Goal: Information Seeking & Learning: Learn about a topic

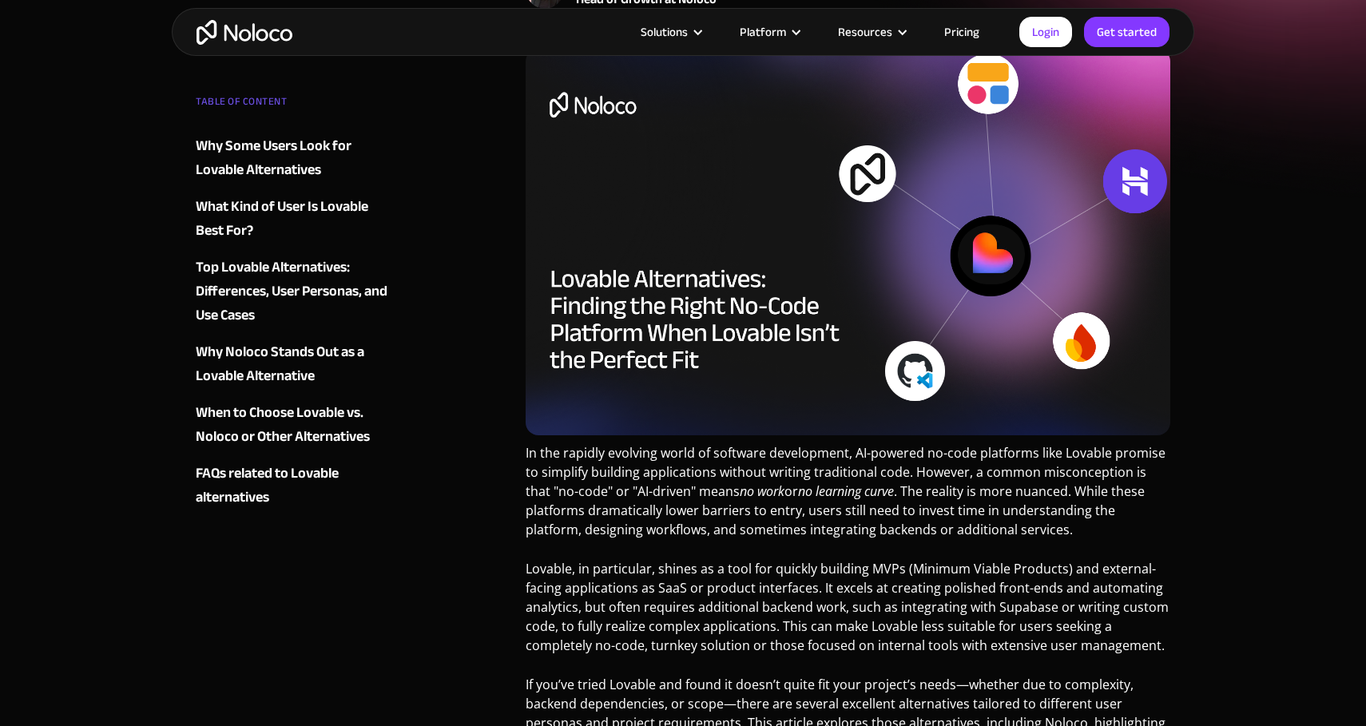
scroll to position [344, 0]
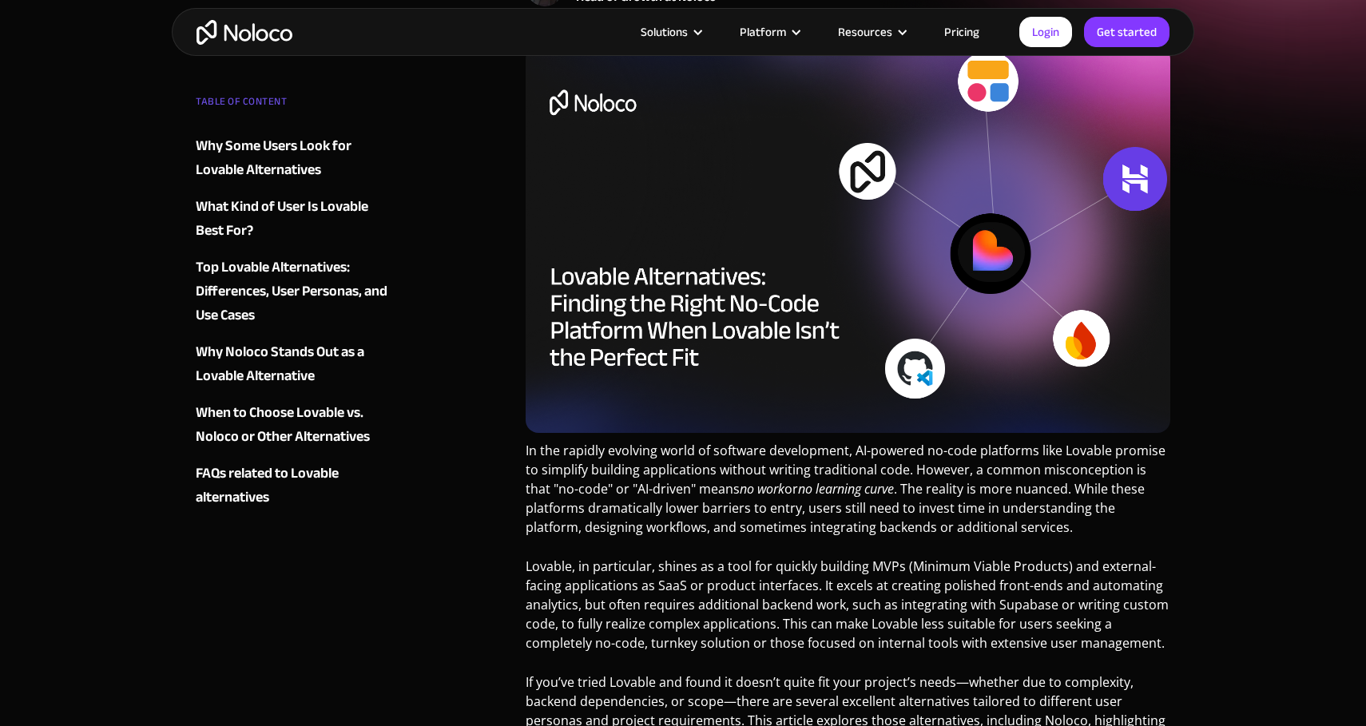
click at [241, 18] on div "Solutions Use Cases Business Types Project Management Keep track of customers, …" at bounding box center [683, 32] width 1022 height 48
click at [236, 34] on img "home" at bounding box center [244, 32] width 96 height 25
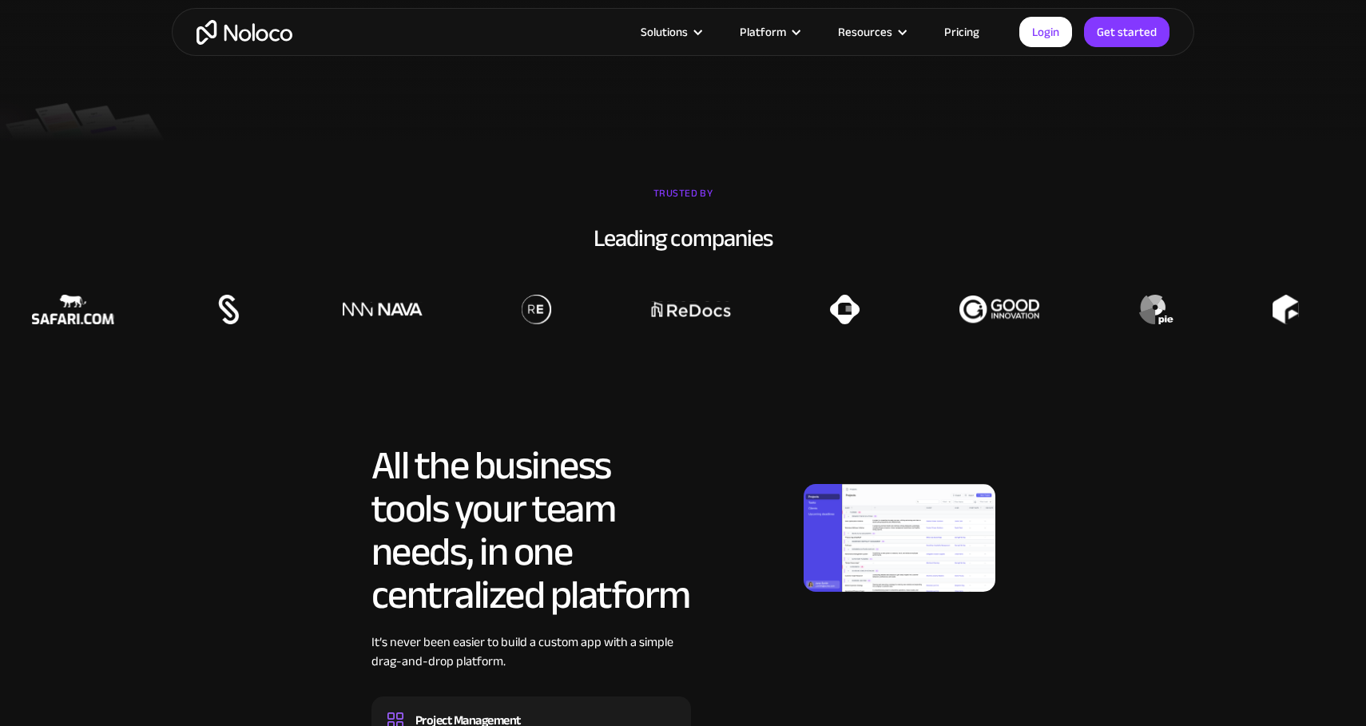
scroll to position [832, 0]
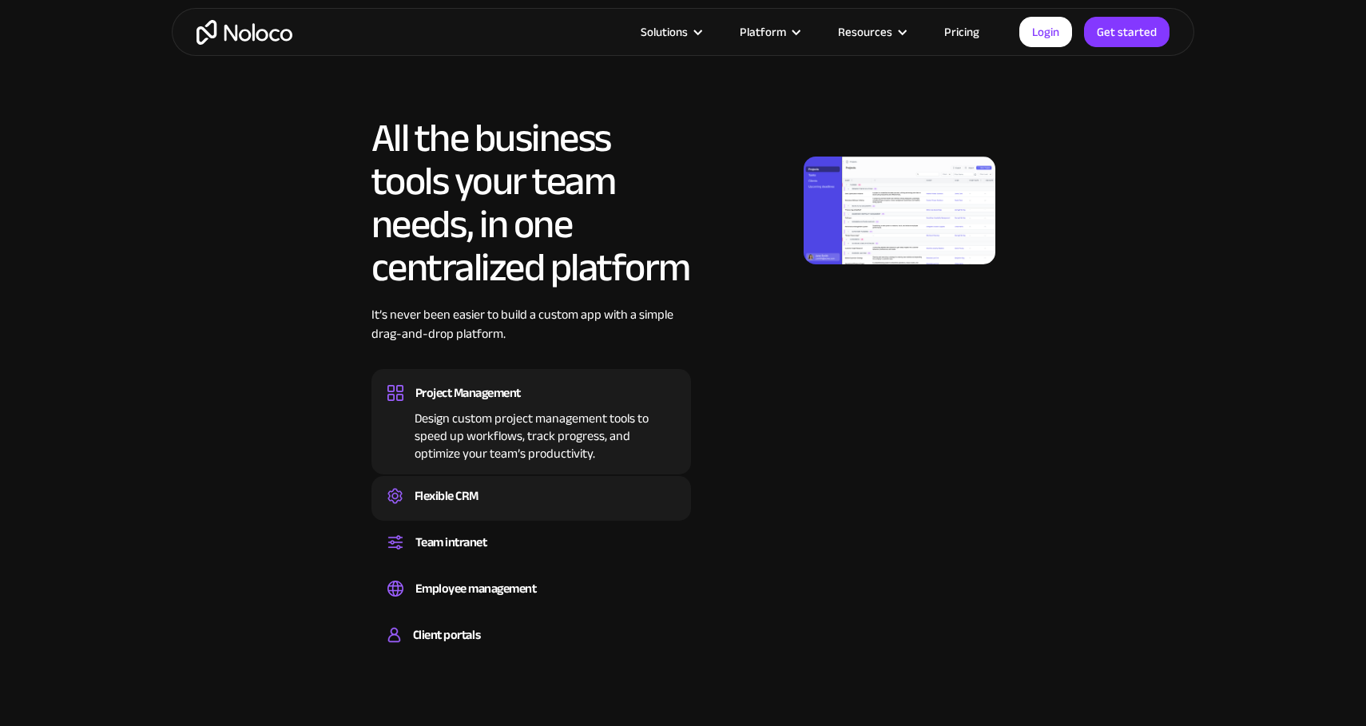
click at [428, 501] on div "Flexible CRM" at bounding box center [446, 496] width 64 height 24
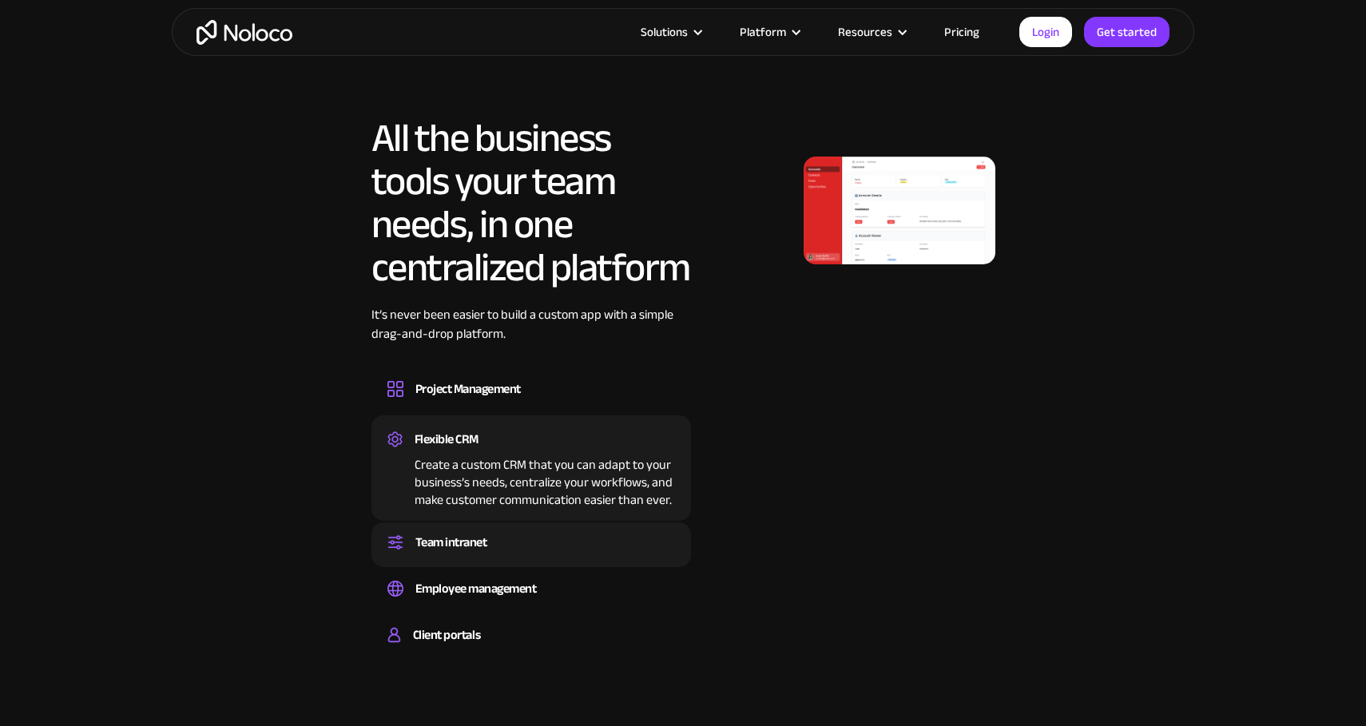
click at [447, 537] on div "Team intranet" at bounding box center [451, 542] width 72 height 24
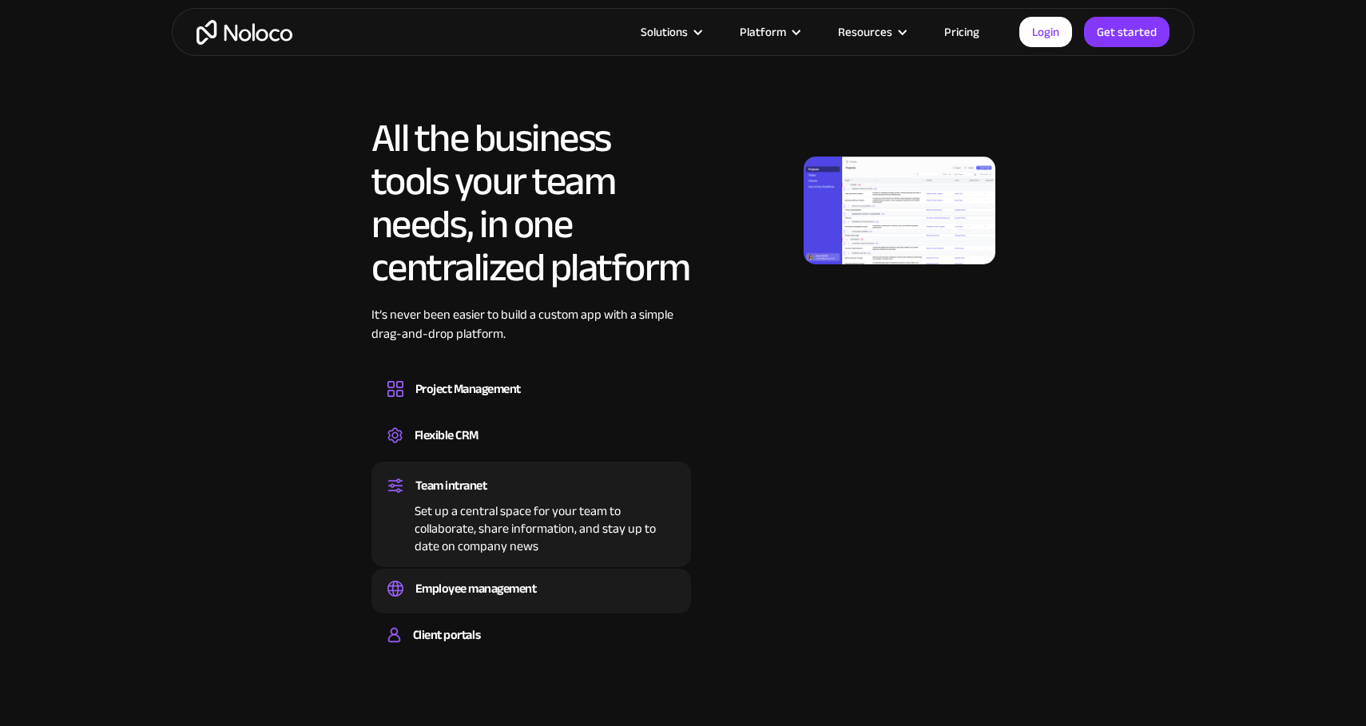
click at [462, 573] on div "Employee management Easily manage employee information, track performance, and …" at bounding box center [530, 591] width 319 height 45
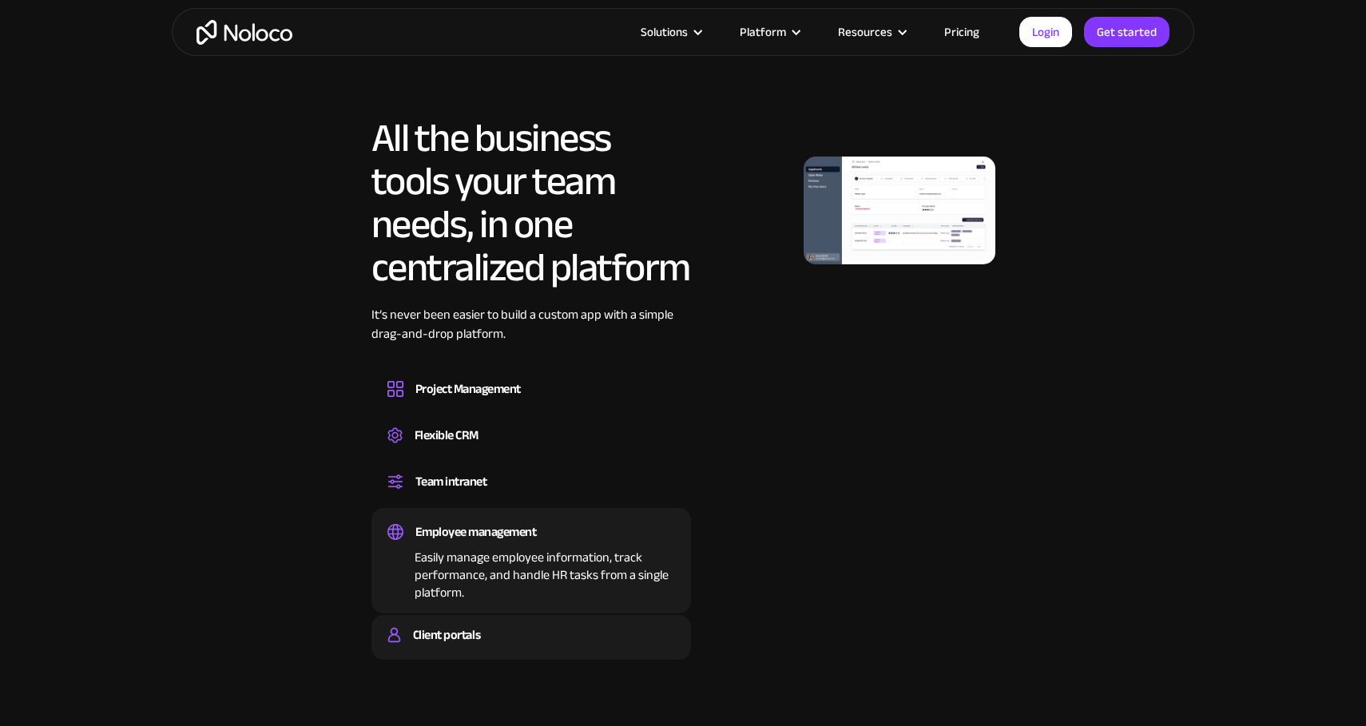
click at [460, 628] on div "Client portals" at bounding box center [446, 635] width 67 height 24
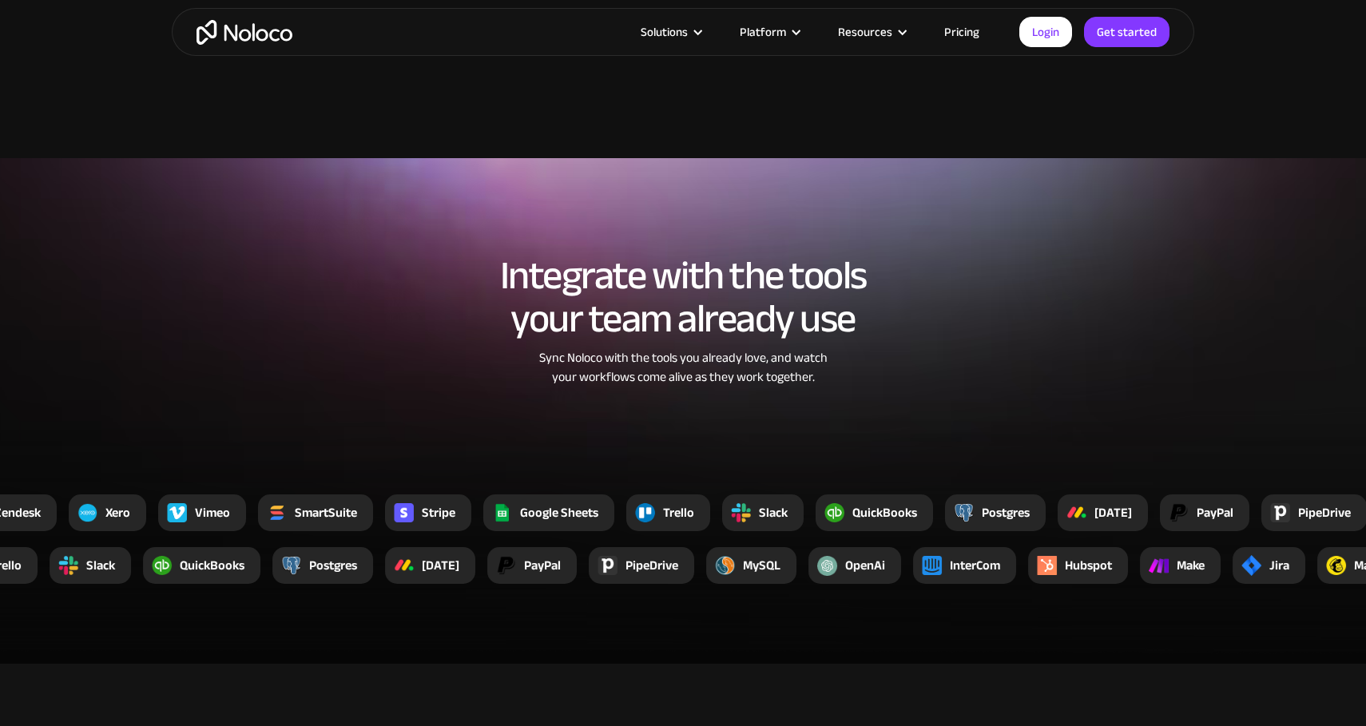
scroll to position [1830, 0]
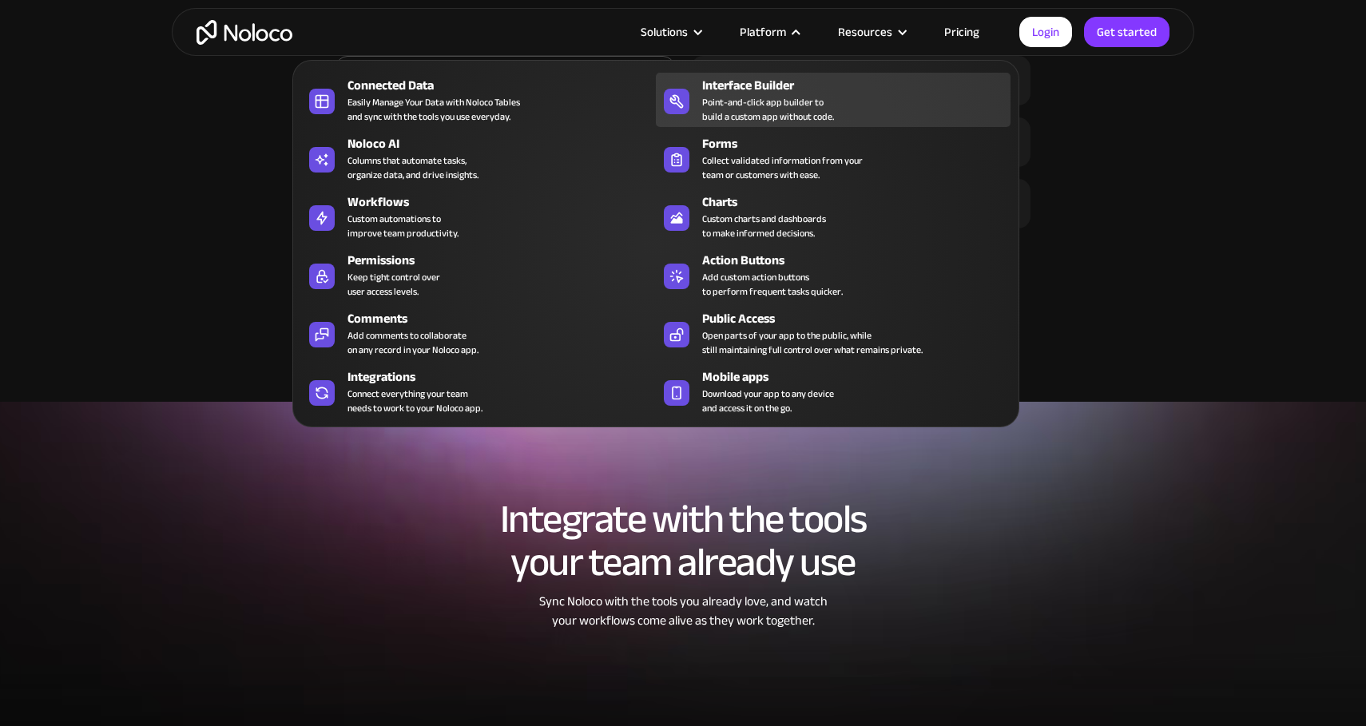
click at [766, 102] on div "Point-and-click app builder to build a custom app without code." at bounding box center [768, 109] width 132 height 29
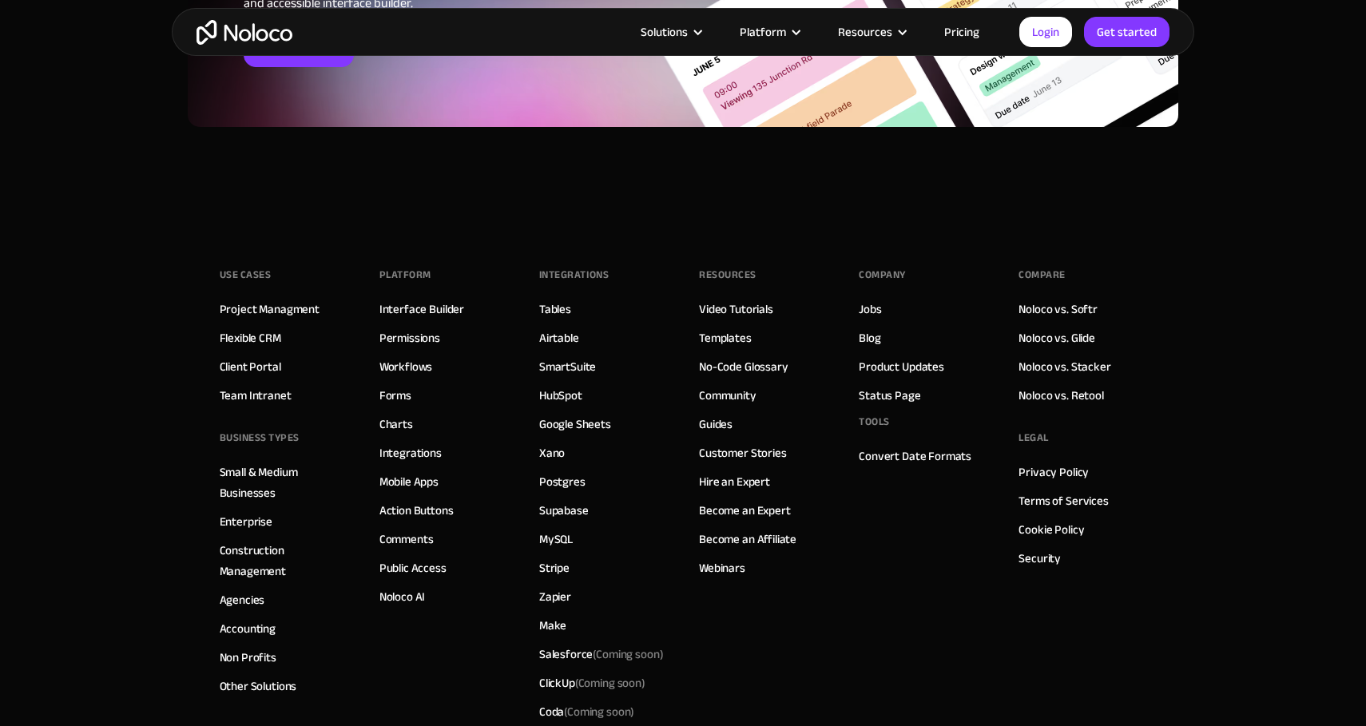
scroll to position [5579, 0]
